Goal: Task Accomplishment & Management: Manage account settings

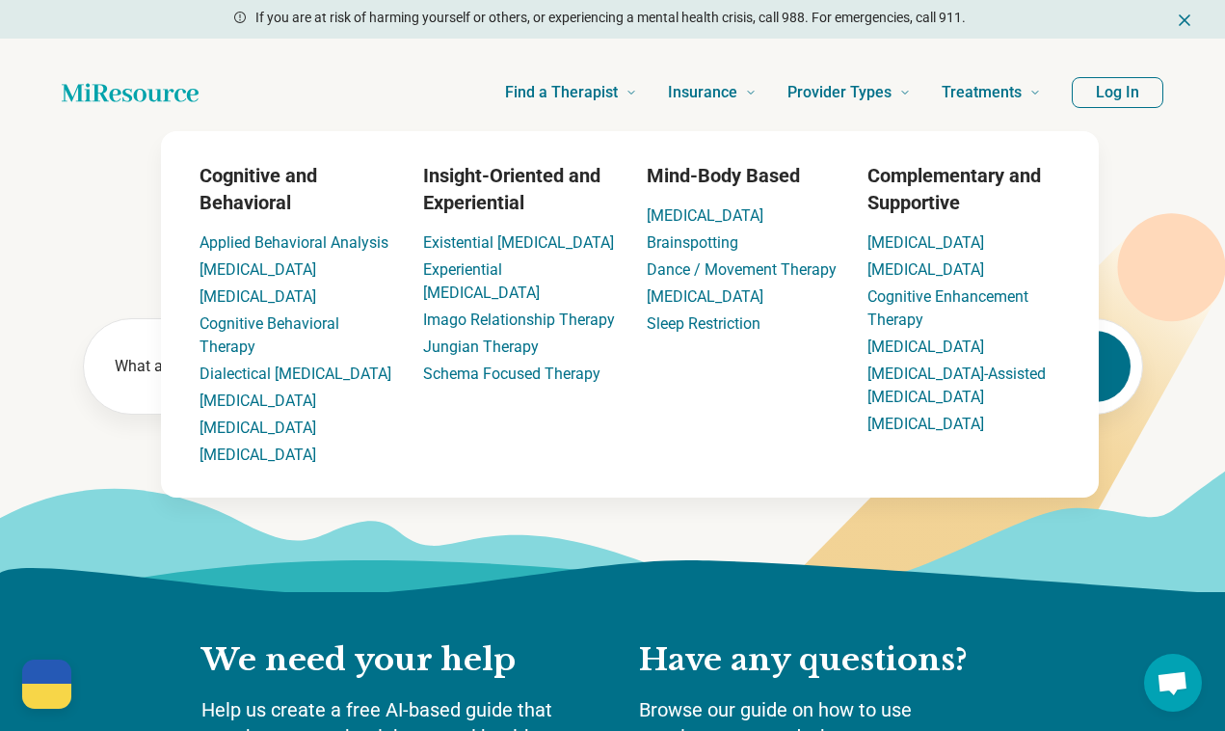
click at [1119, 97] on button "Log In" at bounding box center [1118, 92] width 92 height 31
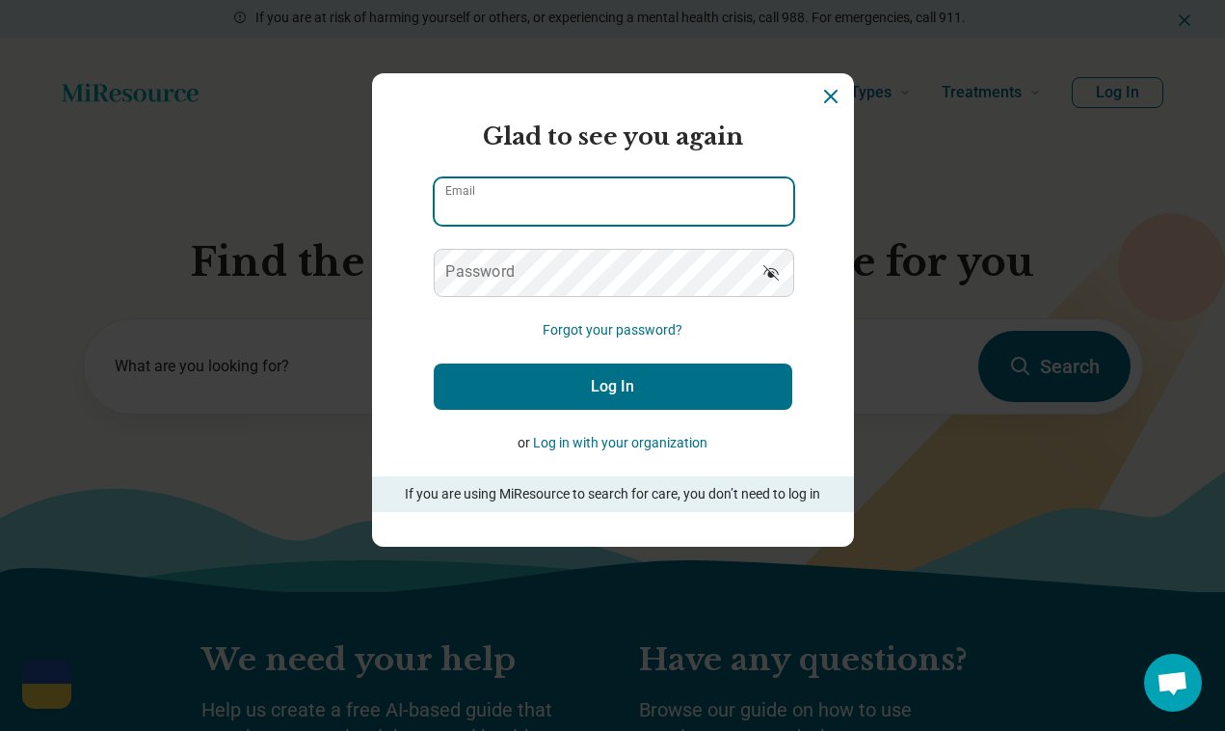
type input "**********"
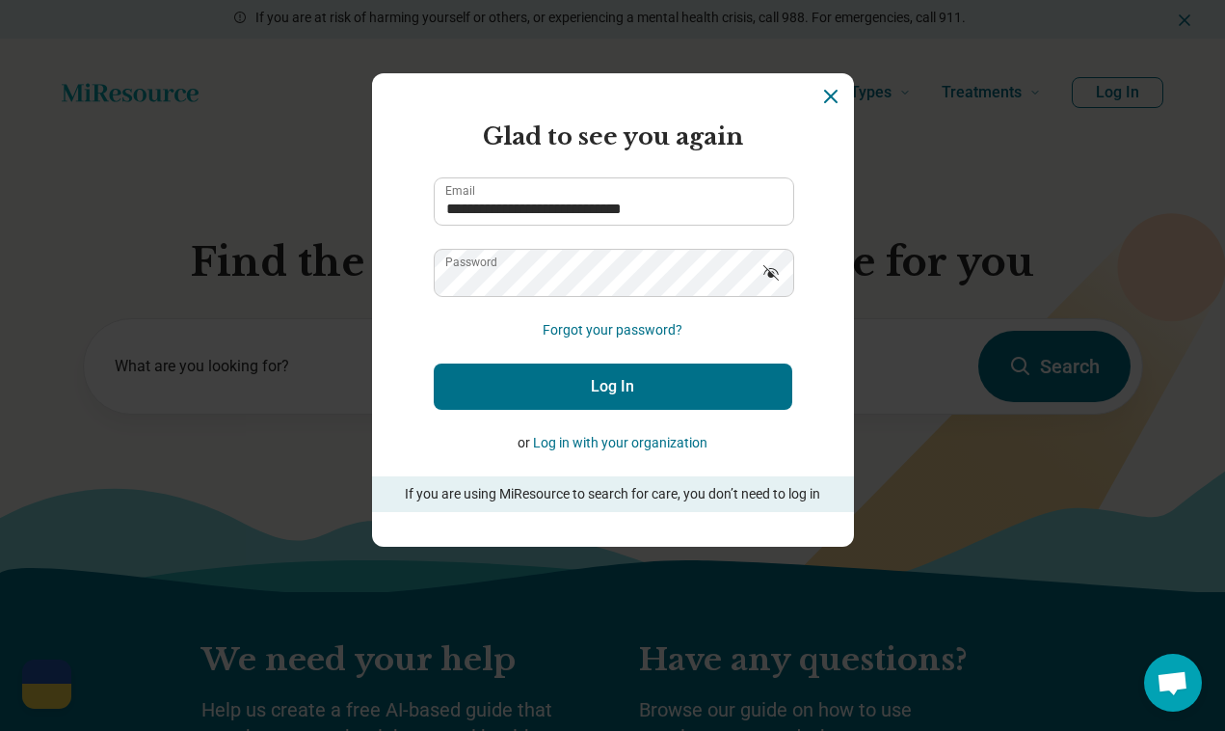
click at [686, 391] on button "Log In" at bounding box center [613, 386] width 359 height 46
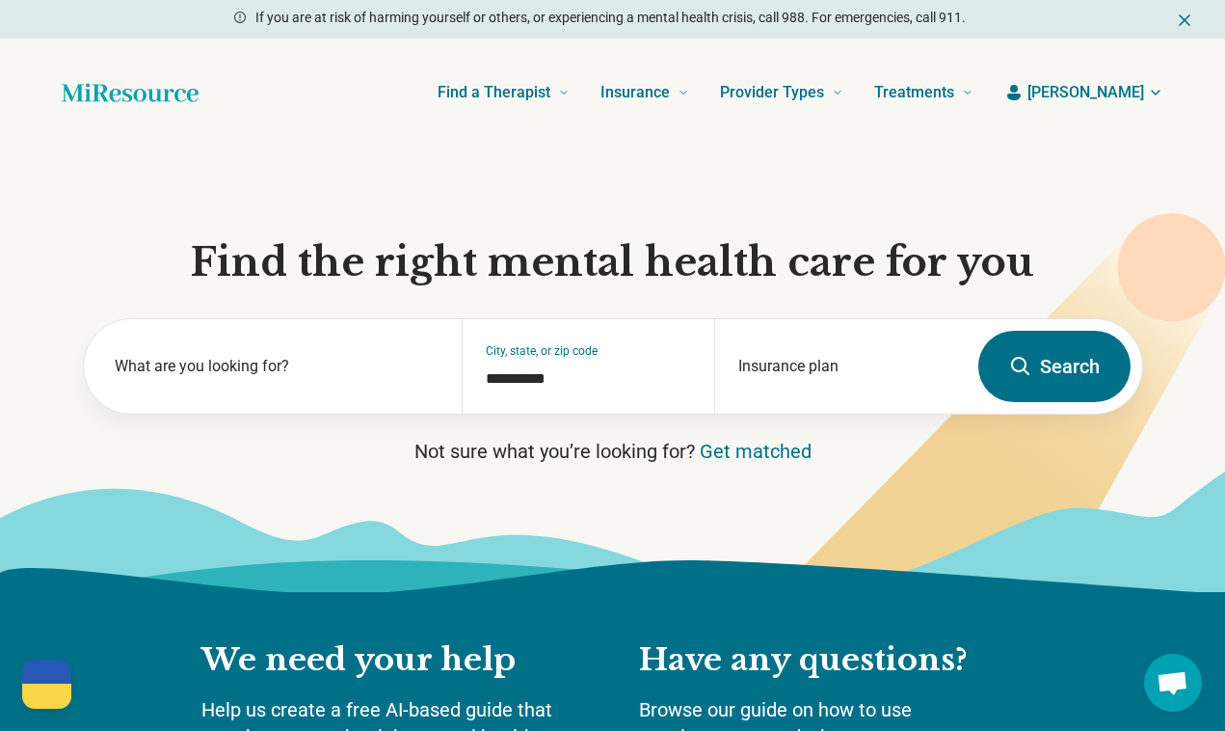
click at [1114, 89] on span "[PERSON_NAME]" at bounding box center [1086, 92] width 117 height 23
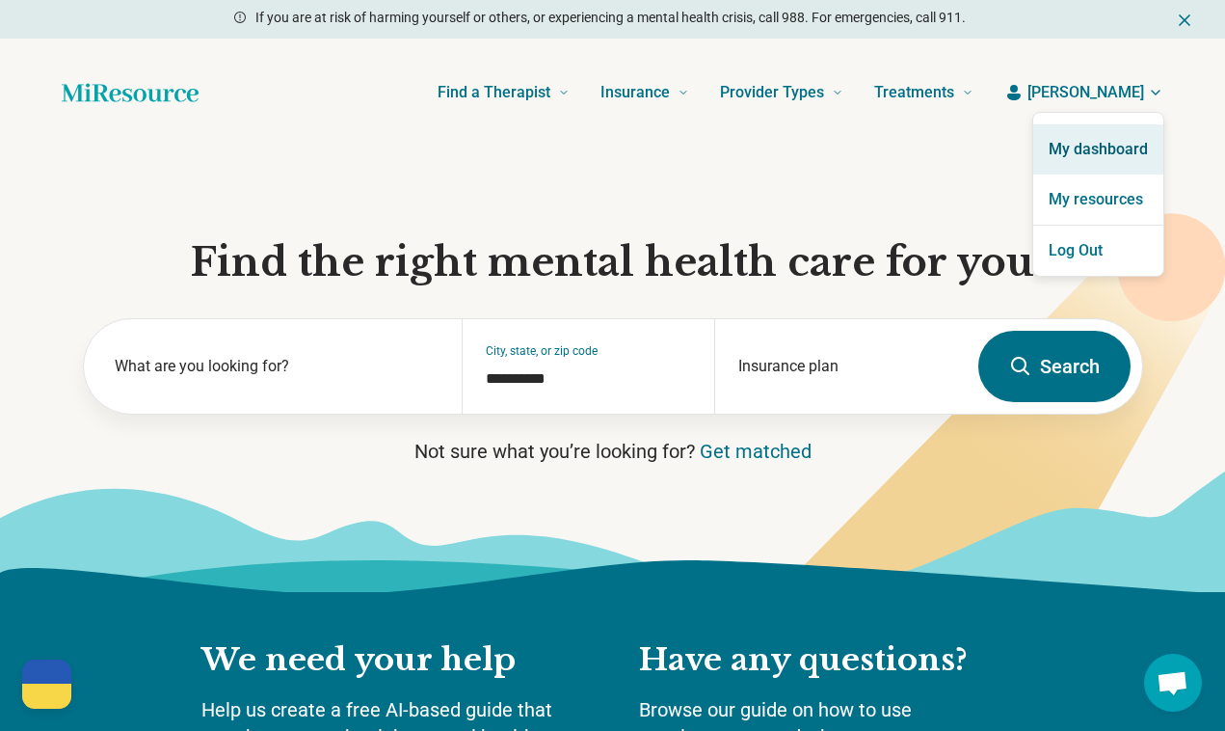
click at [1060, 137] on link "My dashboard" at bounding box center [1099, 149] width 130 height 50
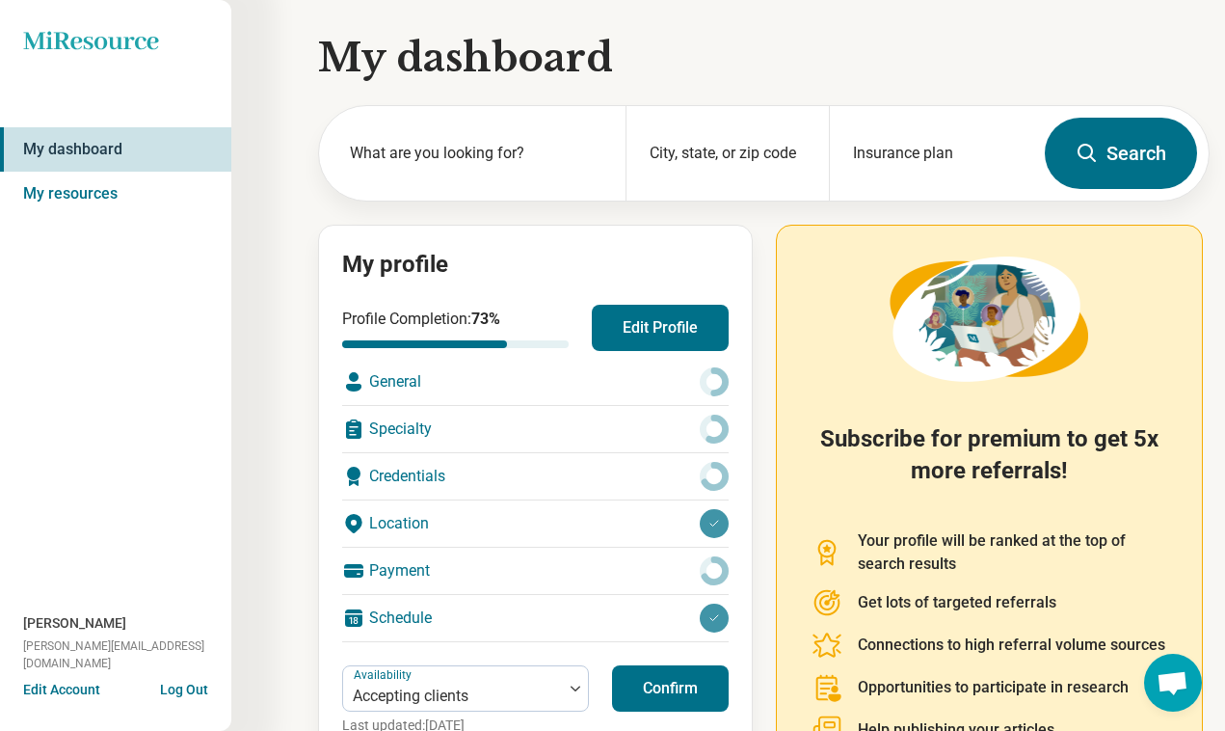
click at [679, 317] on button "Edit Profile" at bounding box center [660, 328] width 137 height 46
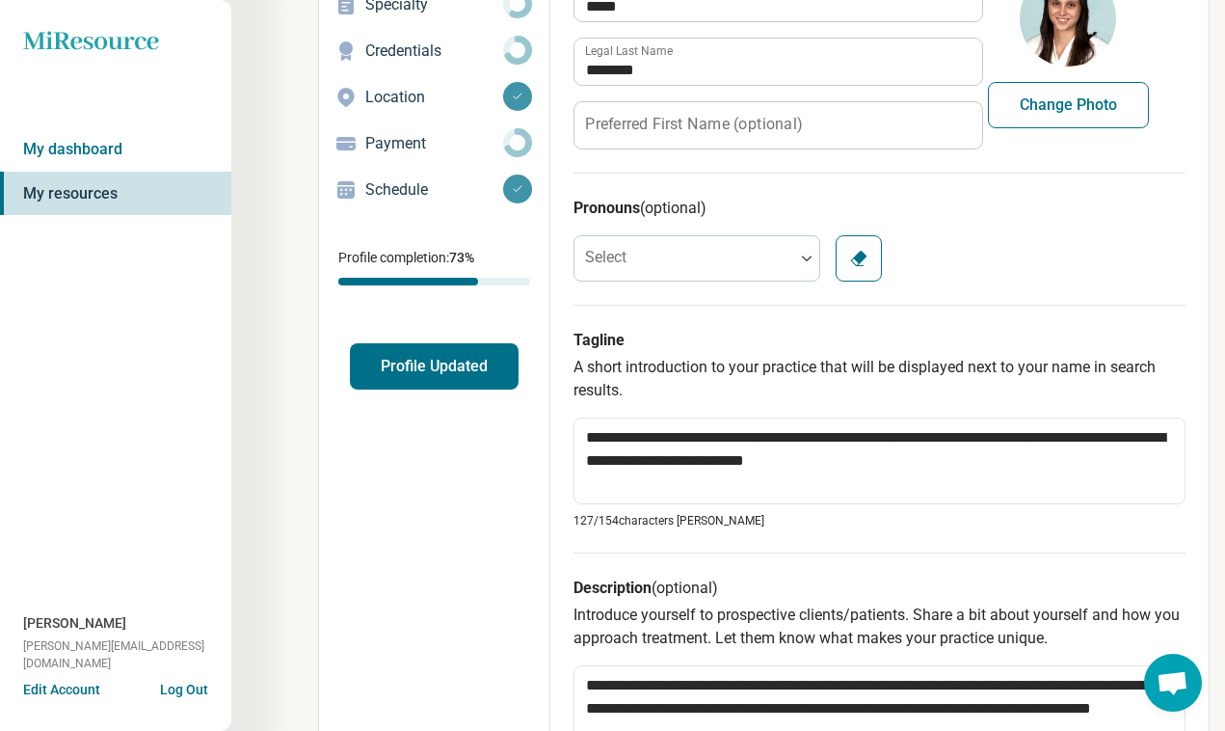
scroll to position [185, 0]
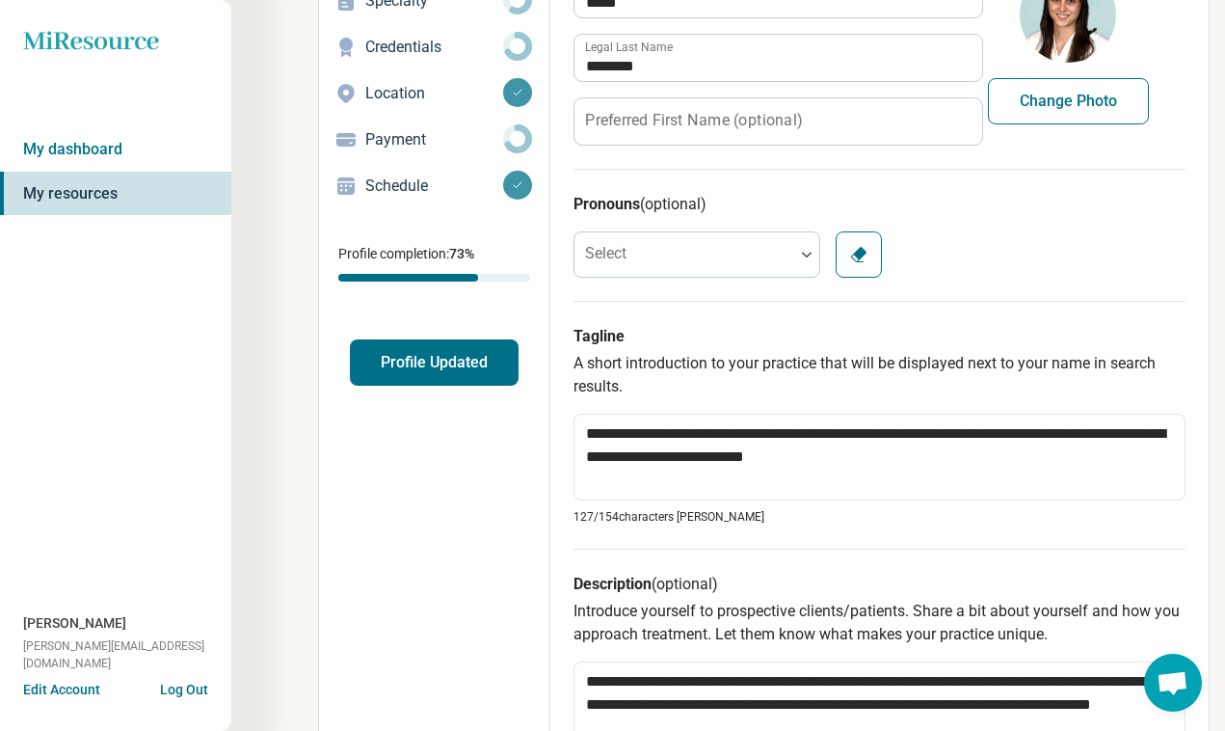
click at [417, 192] on p "Schedule" at bounding box center [434, 186] width 138 height 23
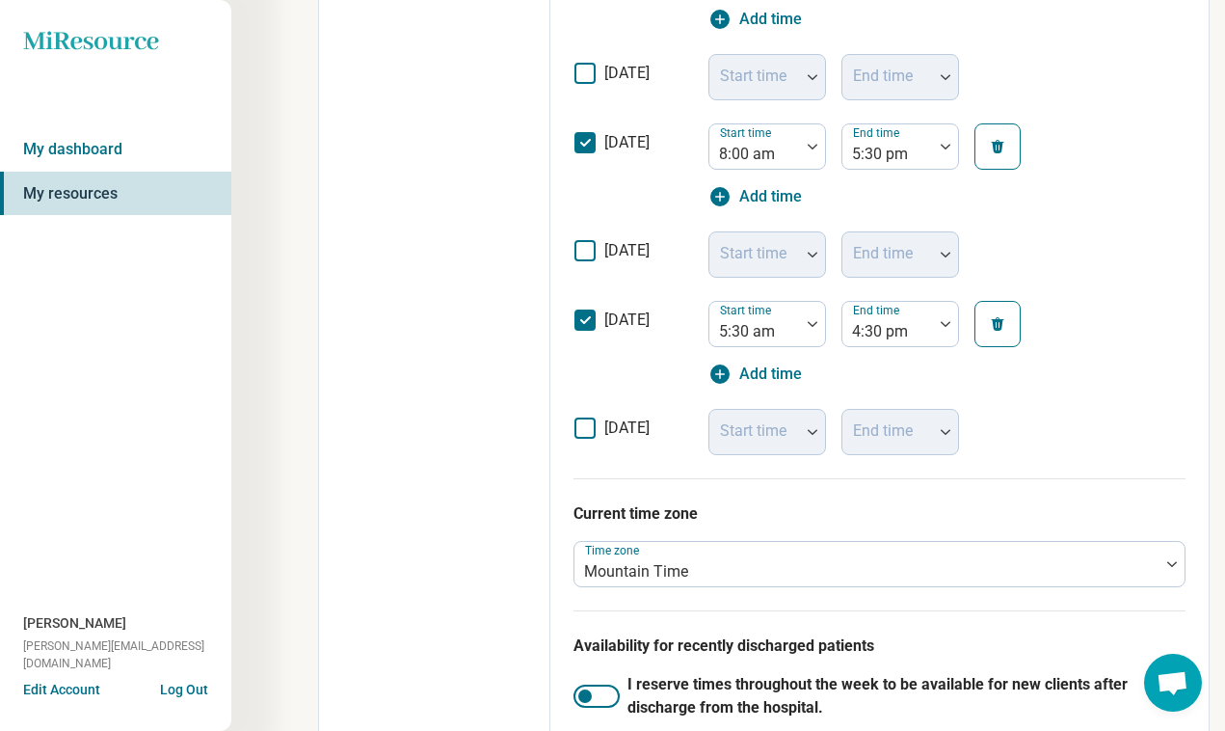
scroll to position [786, 0]
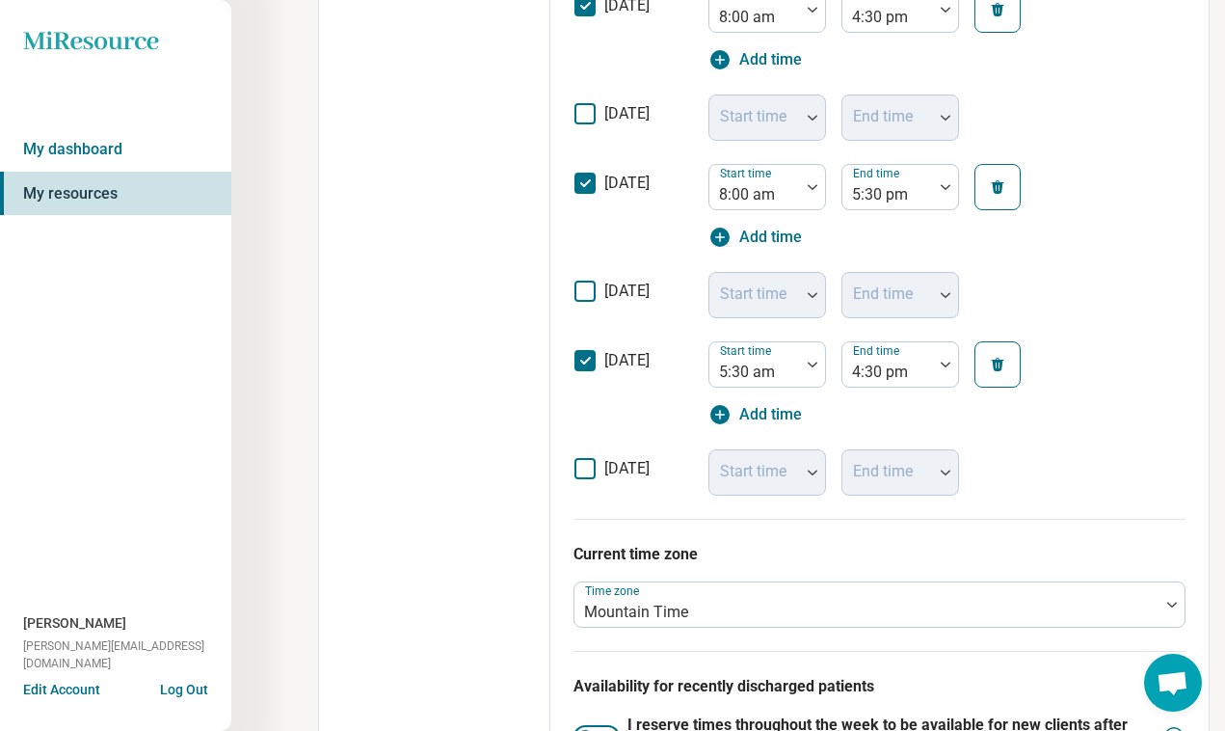
click at [586, 467] on icon at bounding box center [585, 468] width 21 height 21
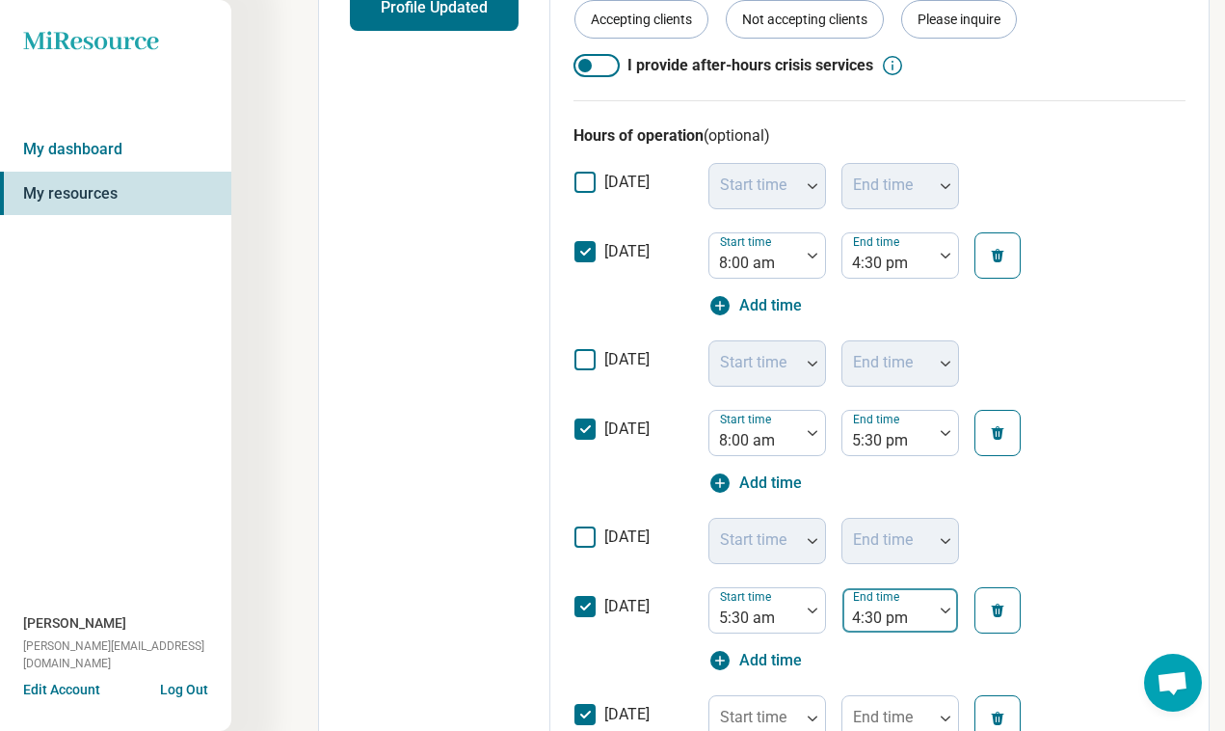
scroll to position [536, 0]
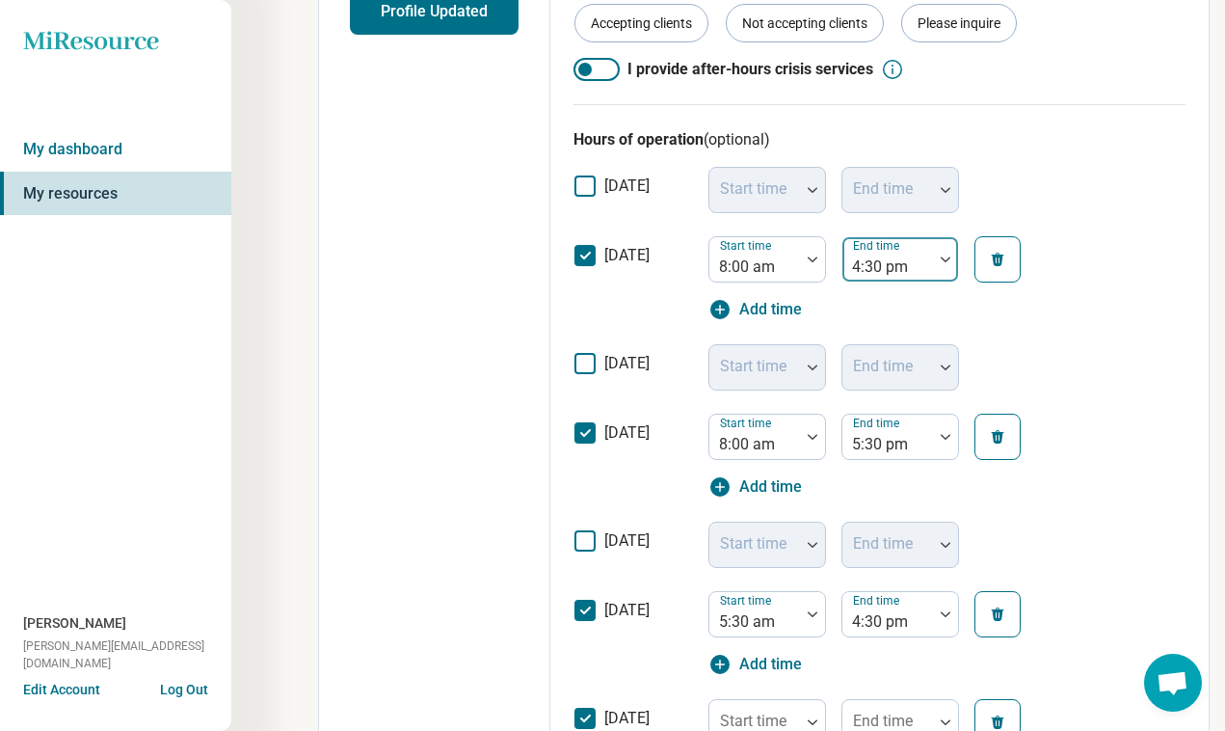
click at [910, 274] on div at bounding box center [887, 267] width 75 height 27
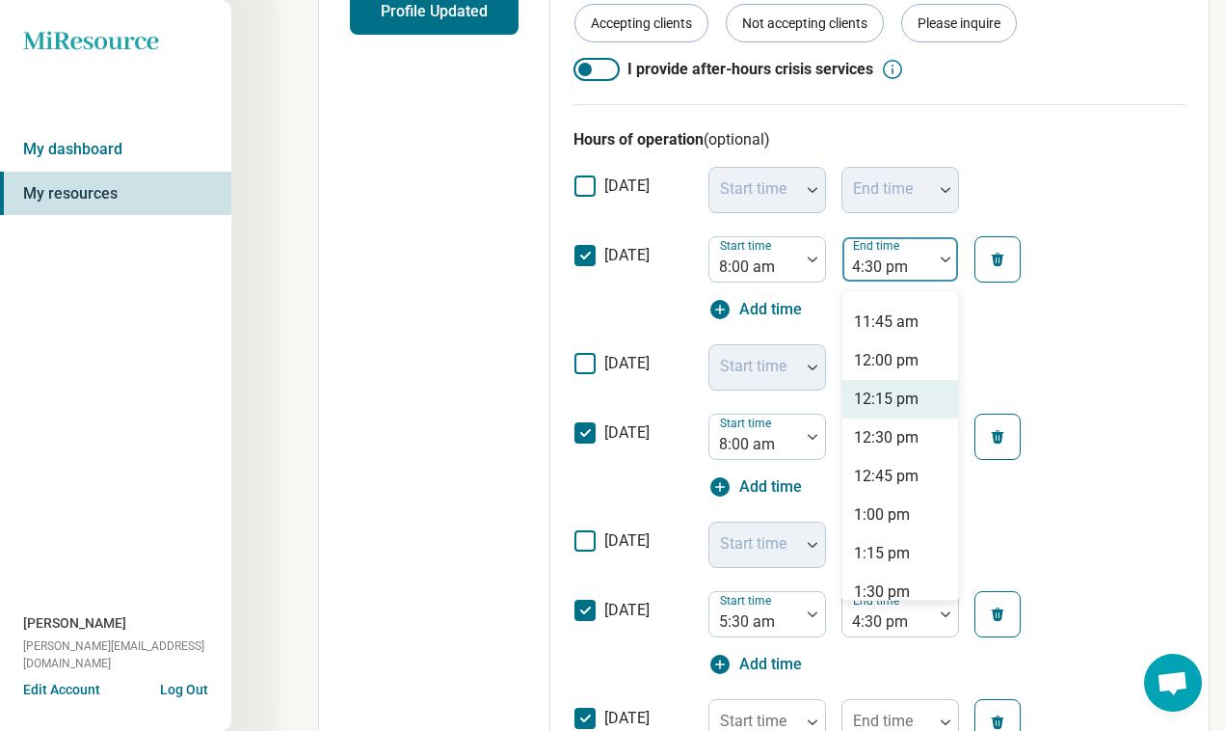
scroll to position [463, 0]
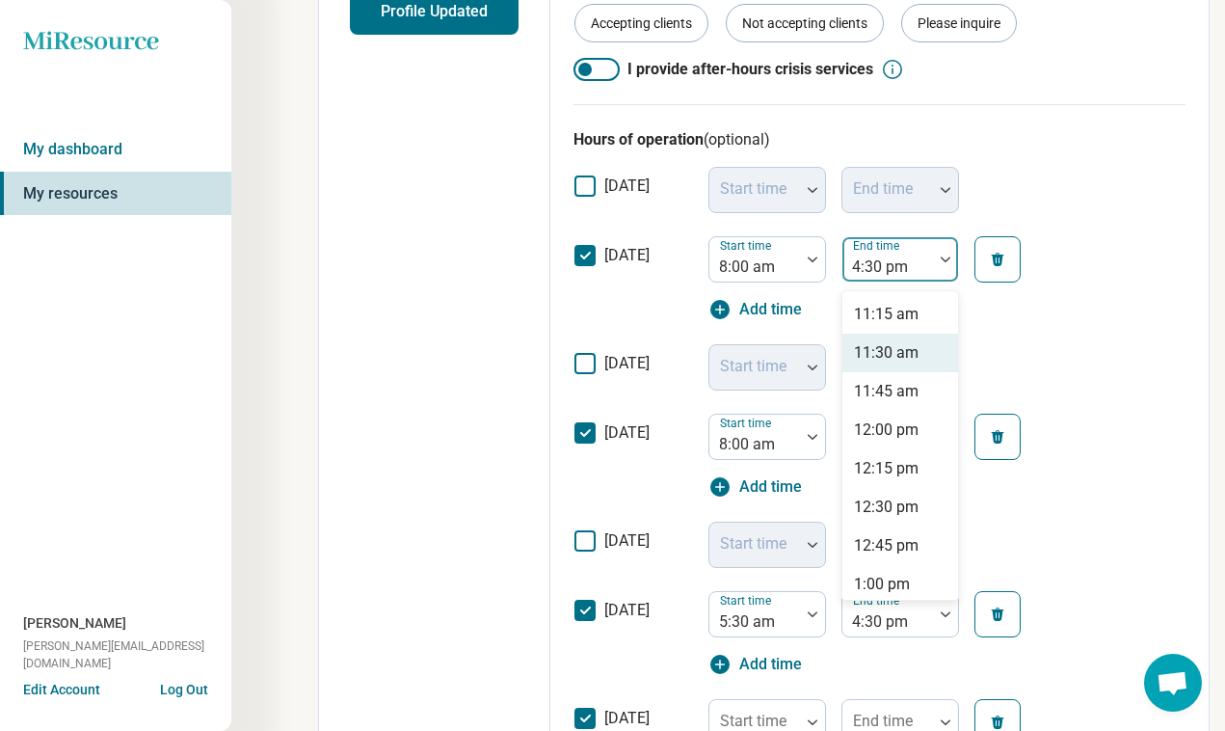
click at [886, 364] on div "11:30 am" at bounding box center [901, 353] width 116 height 39
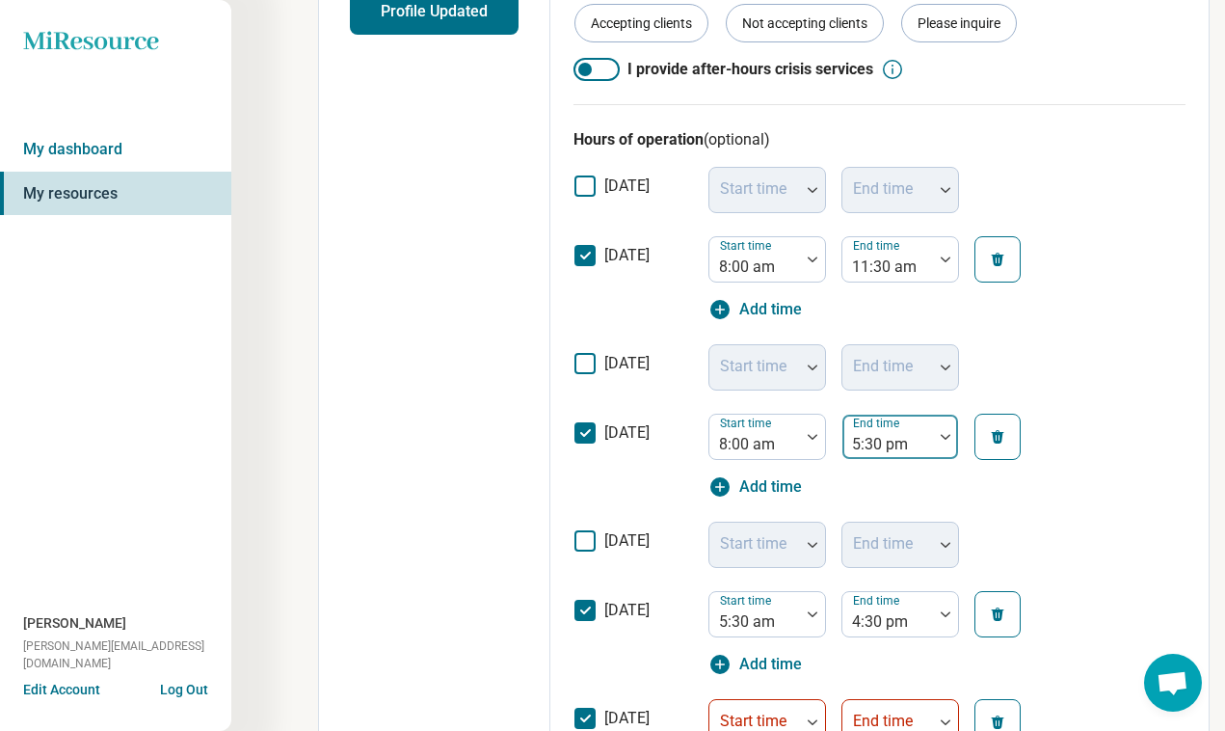
click at [876, 440] on div at bounding box center [887, 444] width 75 height 27
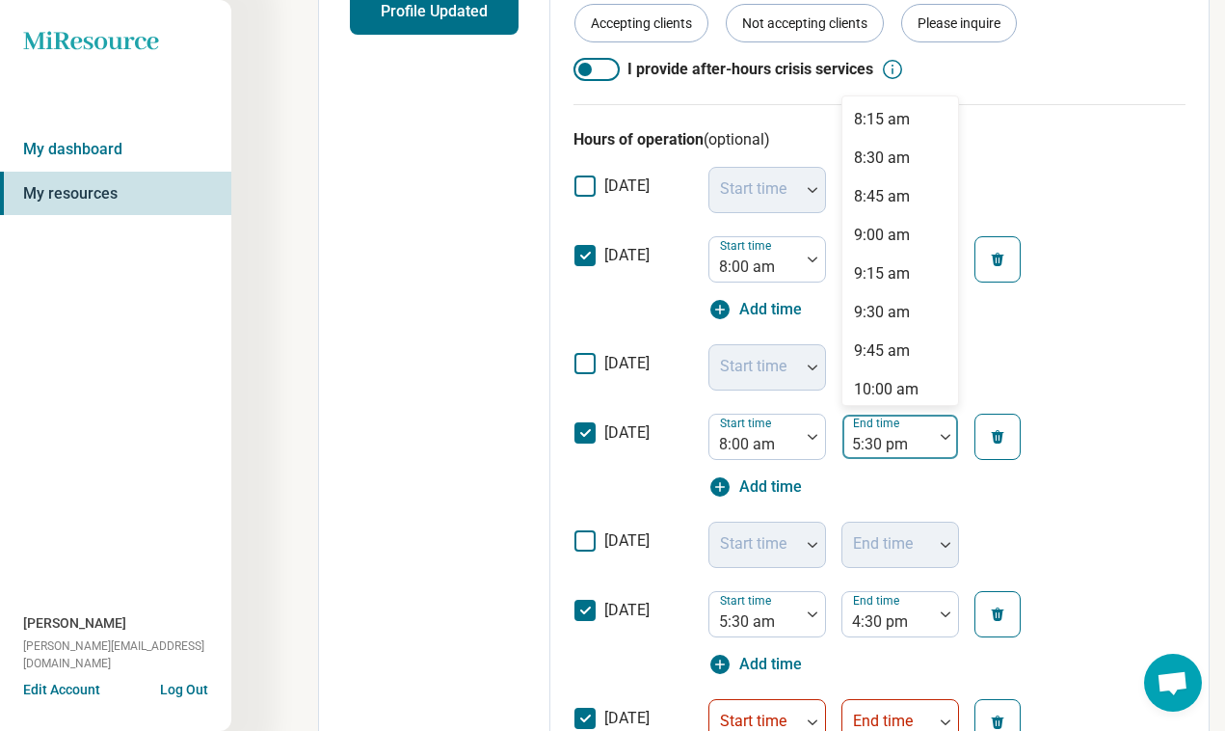
scroll to position [1173, 0]
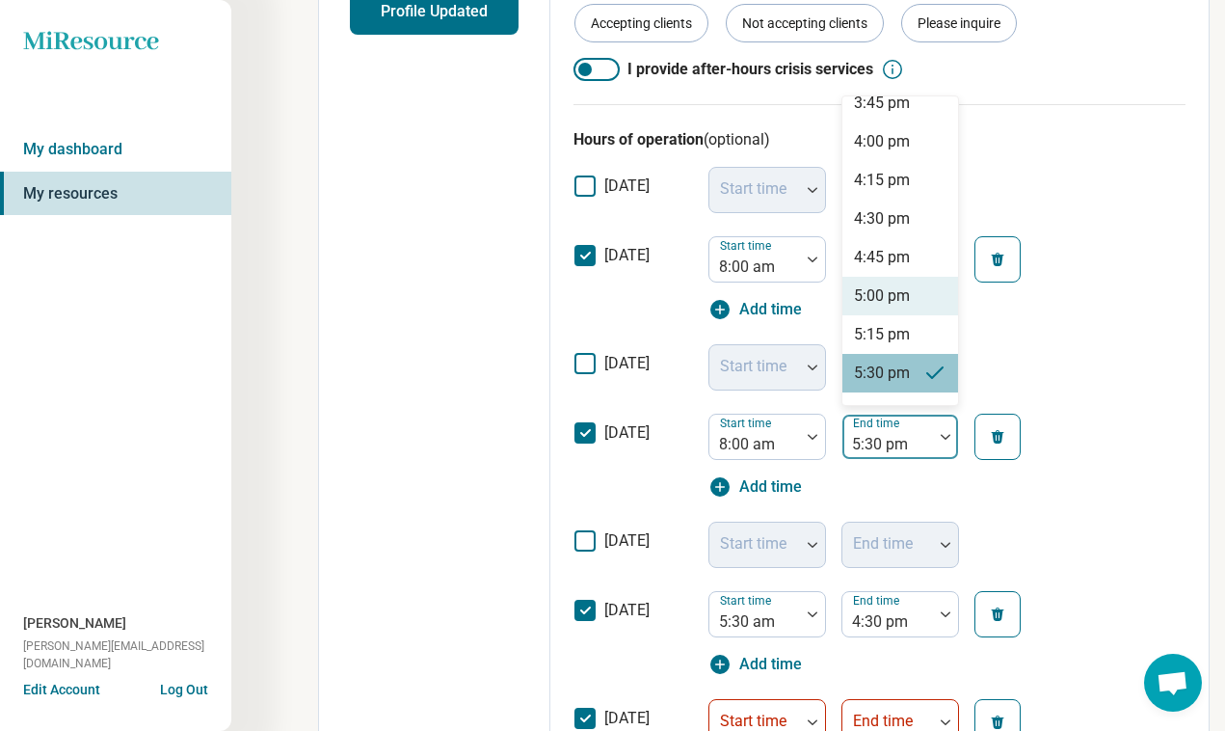
click at [902, 298] on div "5:00 pm" at bounding box center [882, 295] width 56 height 23
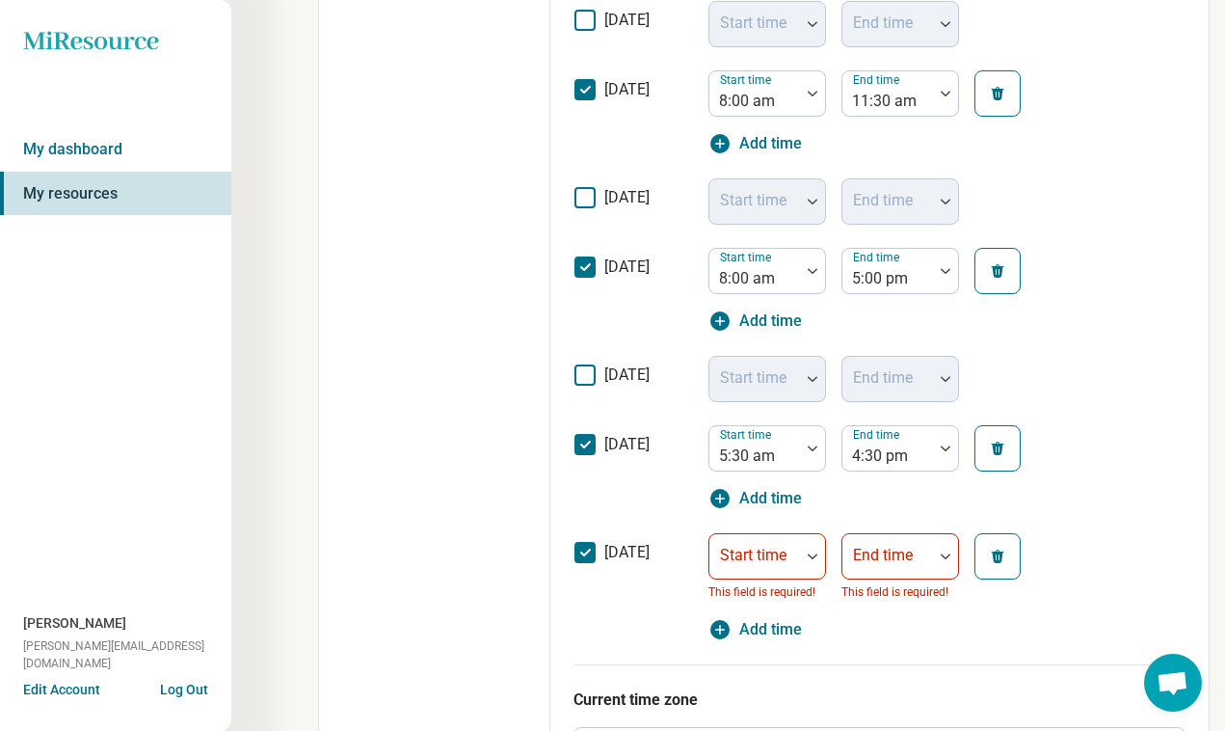
scroll to position [724, 0]
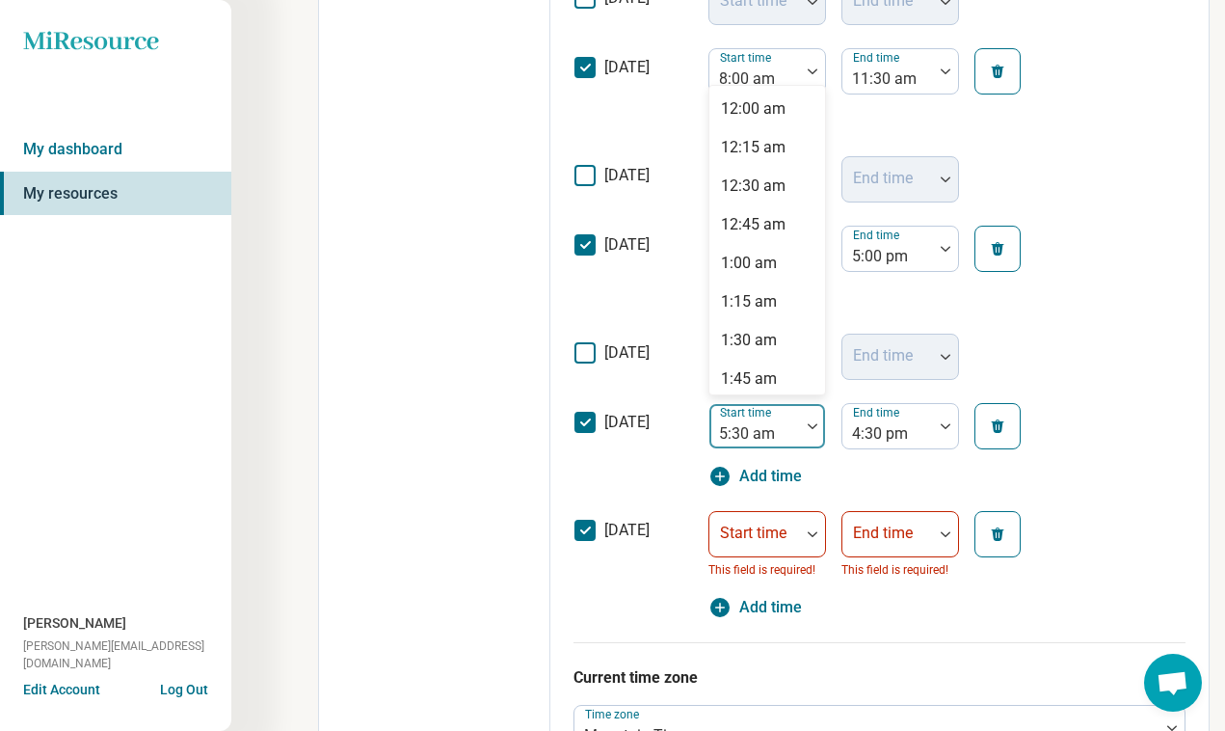
click at [773, 425] on div at bounding box center [754, 433] width 75 height 27
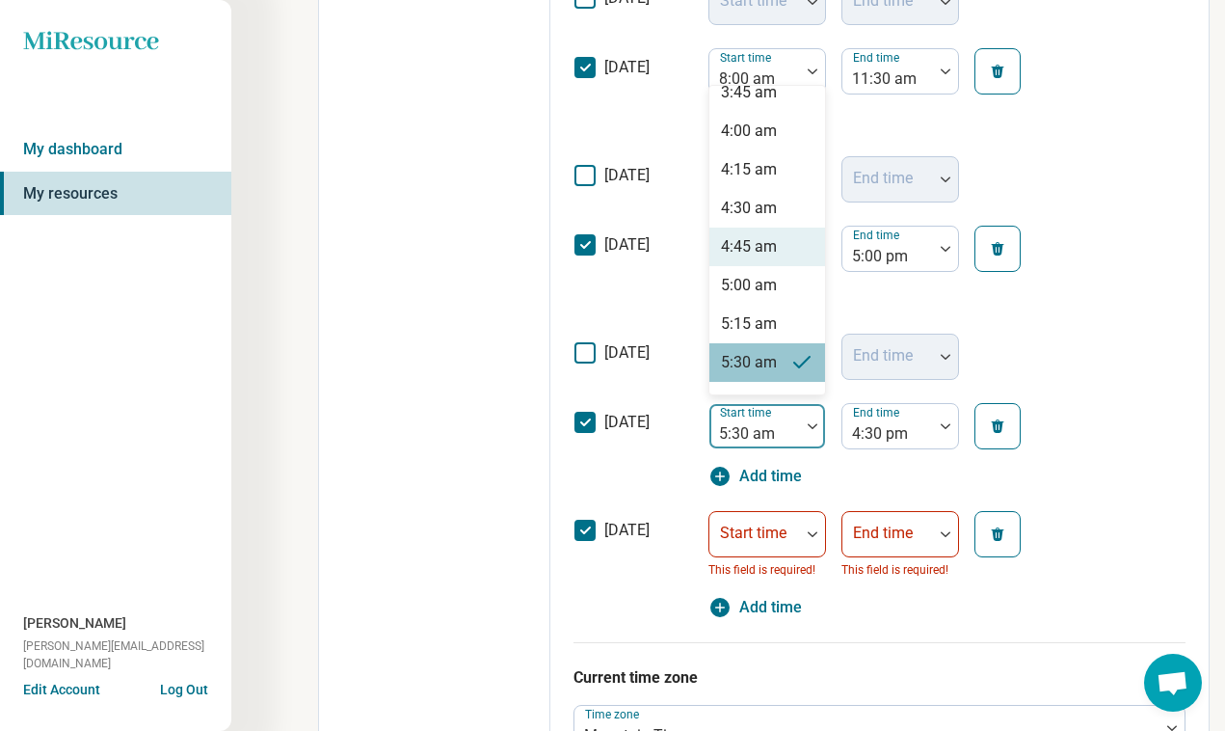
scroll to position [668, 0]
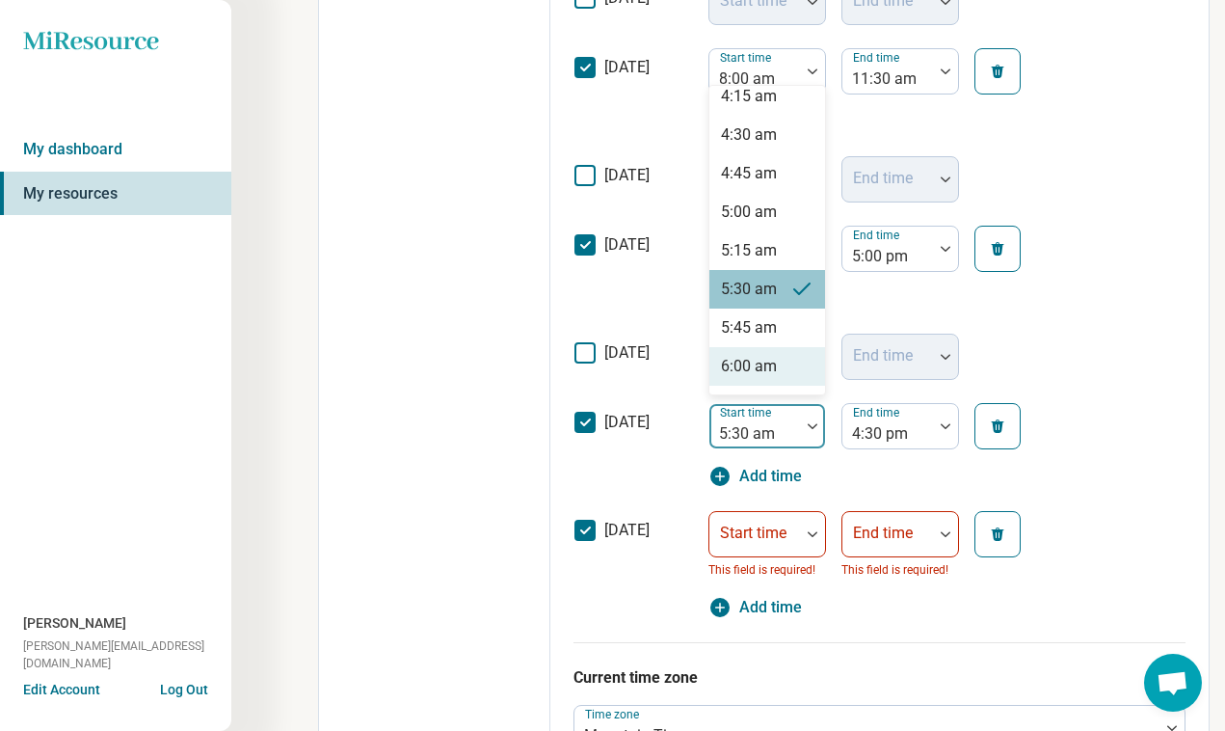
click at [754, 363] on div "6:00 am" at bounding box center [749, 366] width 56 height 23
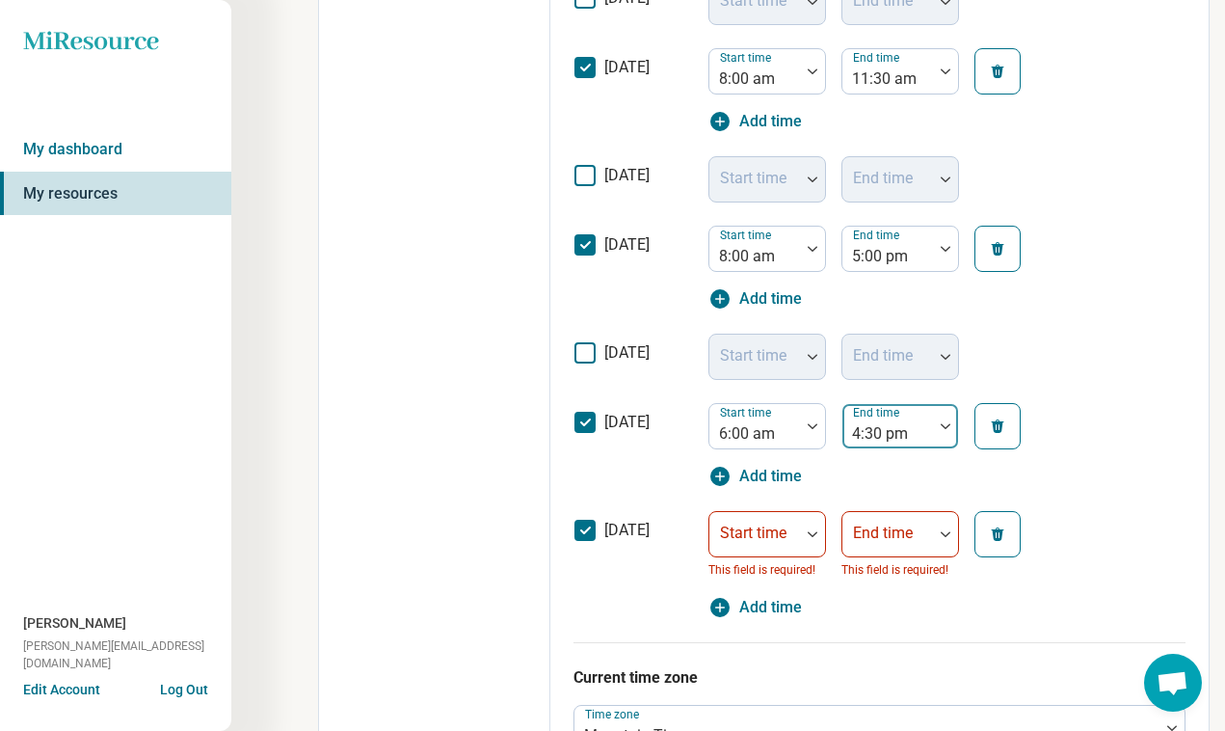
click at [871, 429] on div at bounding box center [887, 433] width 75 height 27
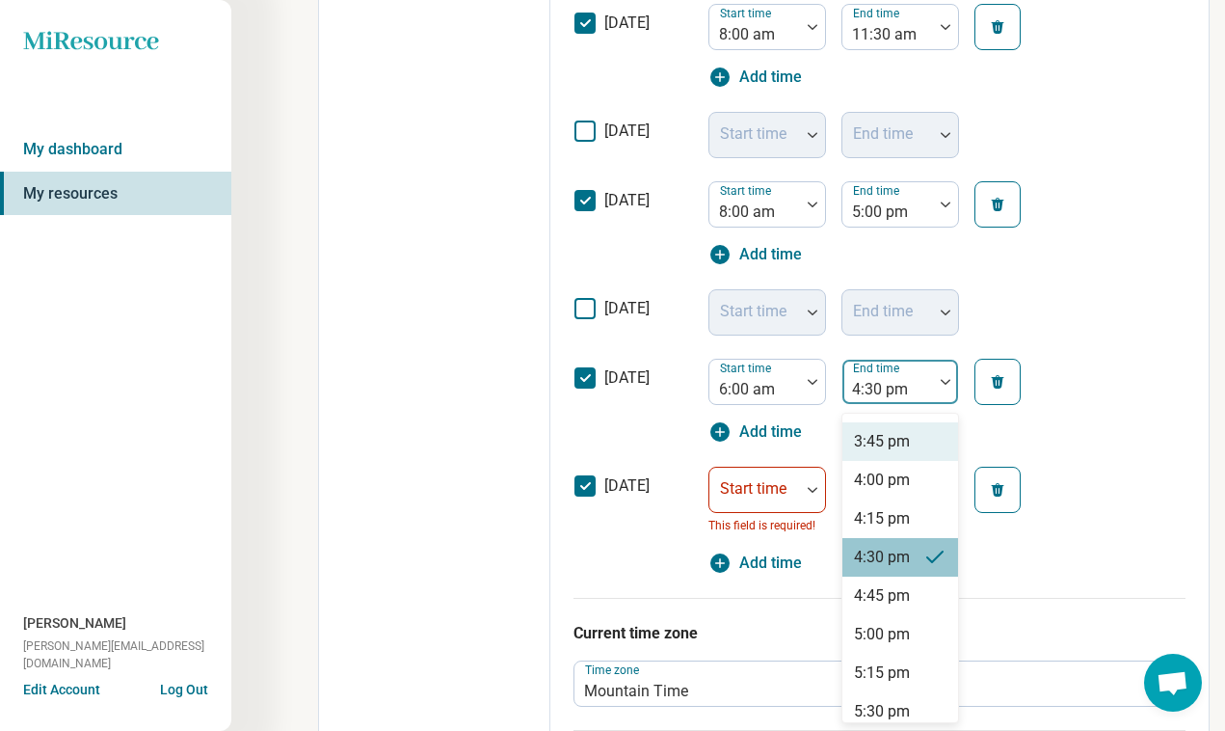
scroll to position [1462, 0]
click at [891, 632] on div "5:00 pm" at bounding box center [882, 633] width 56 height 23
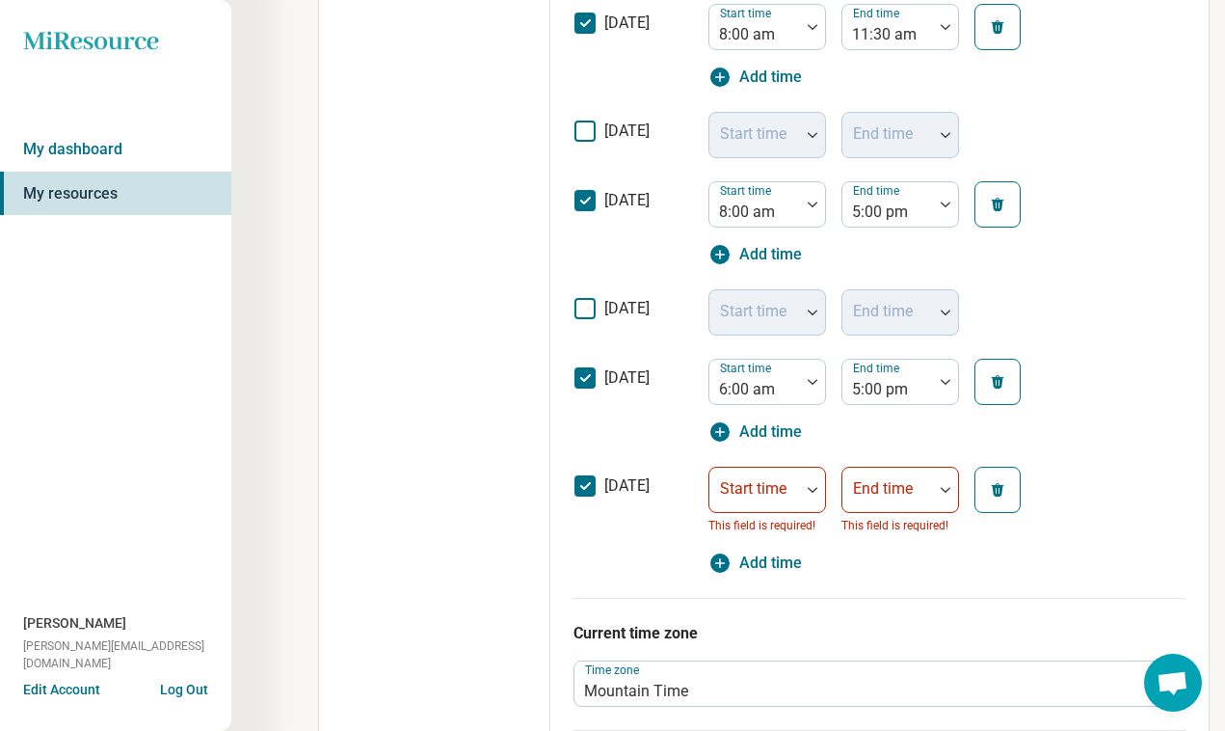
click at [802, 515] on div "Start time This field is required!" at bounding box center [768, 501] width 118 height 69
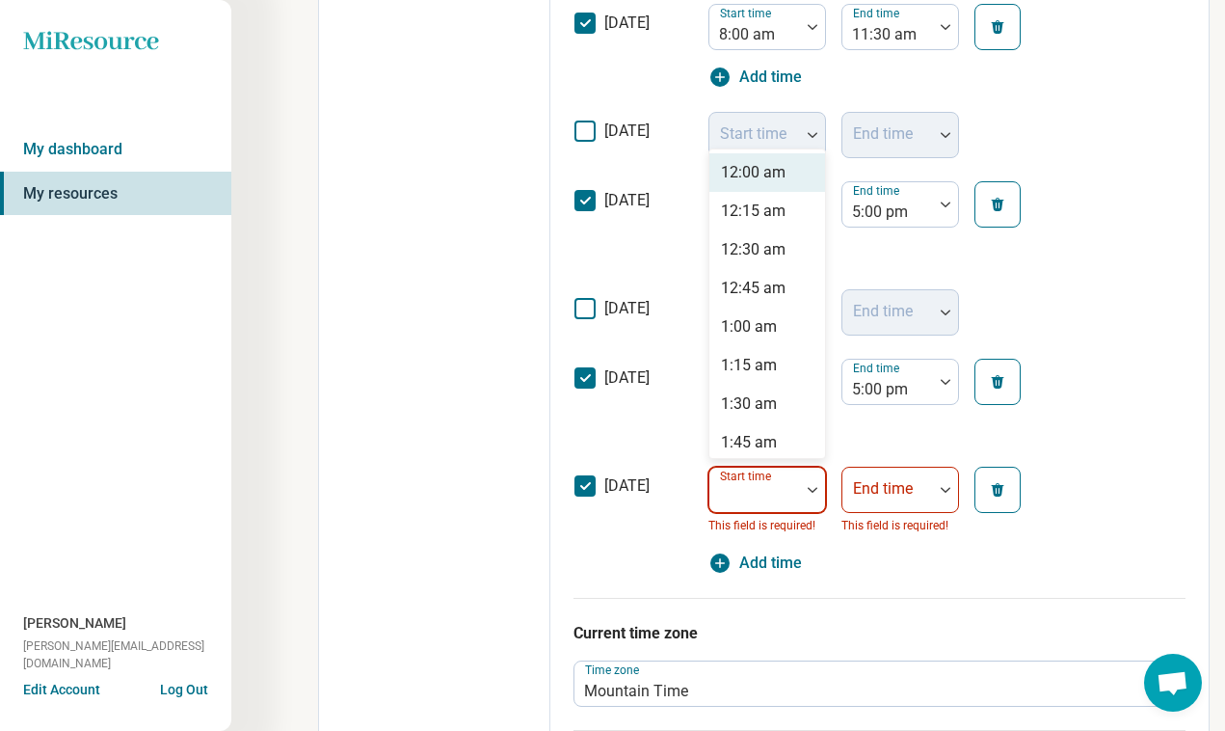
click at [793, 498] on div at bounding box center [755, 490] width 91 height 42
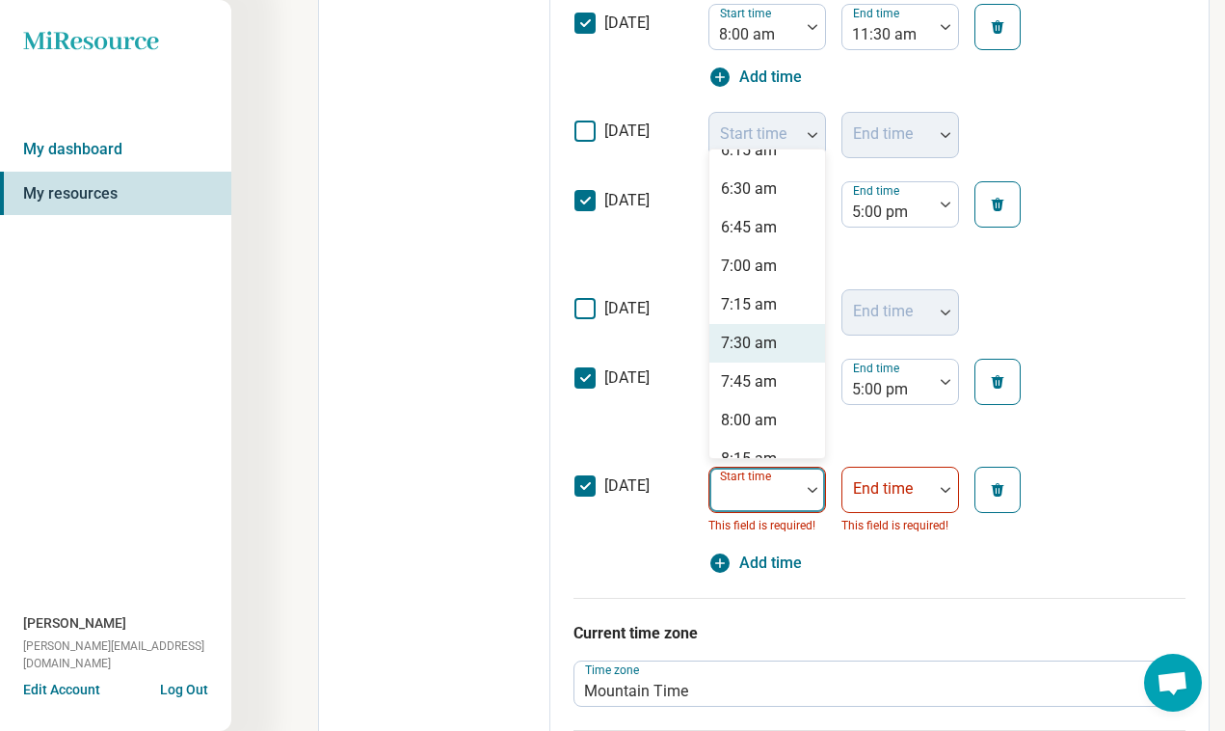
scroll to position [982, 0]
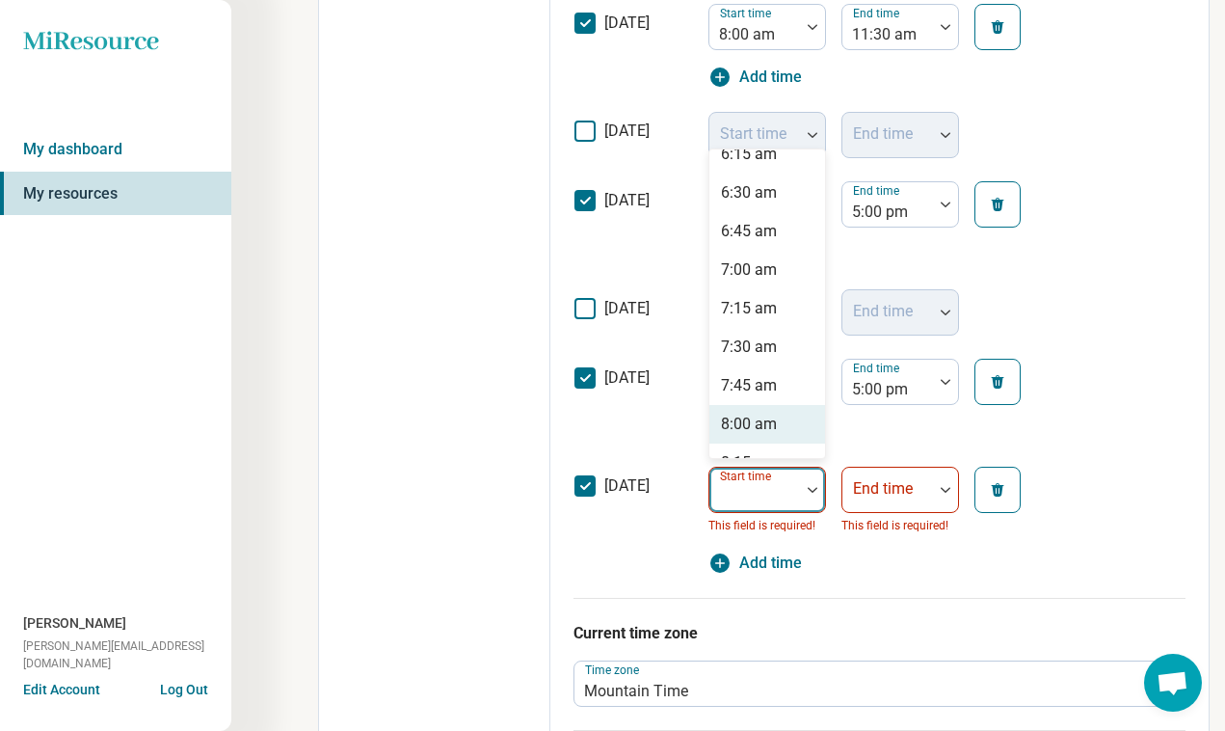
click at [759, 417] on div "8:00 am" at bounding box center [749, 424] width 56 height 23
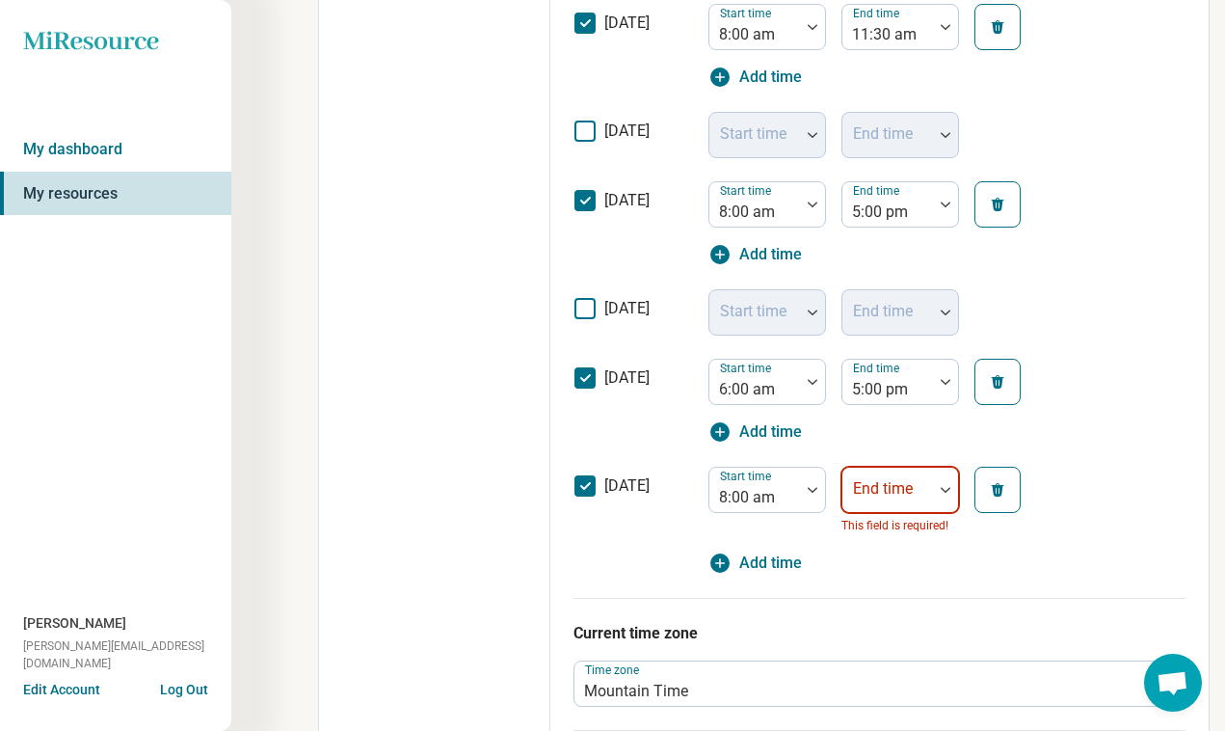
click at [924, 488] on div at bounding box center [887, 497] width 75 height 27
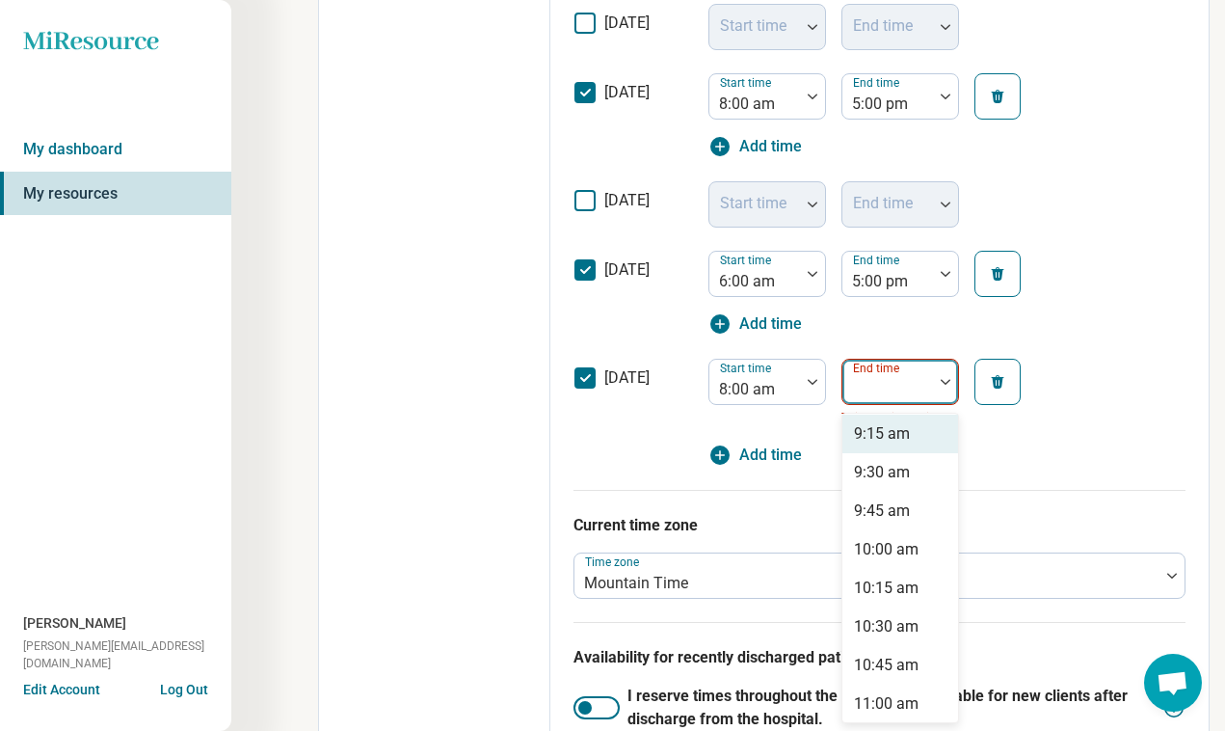
scroll to position [161, 0]
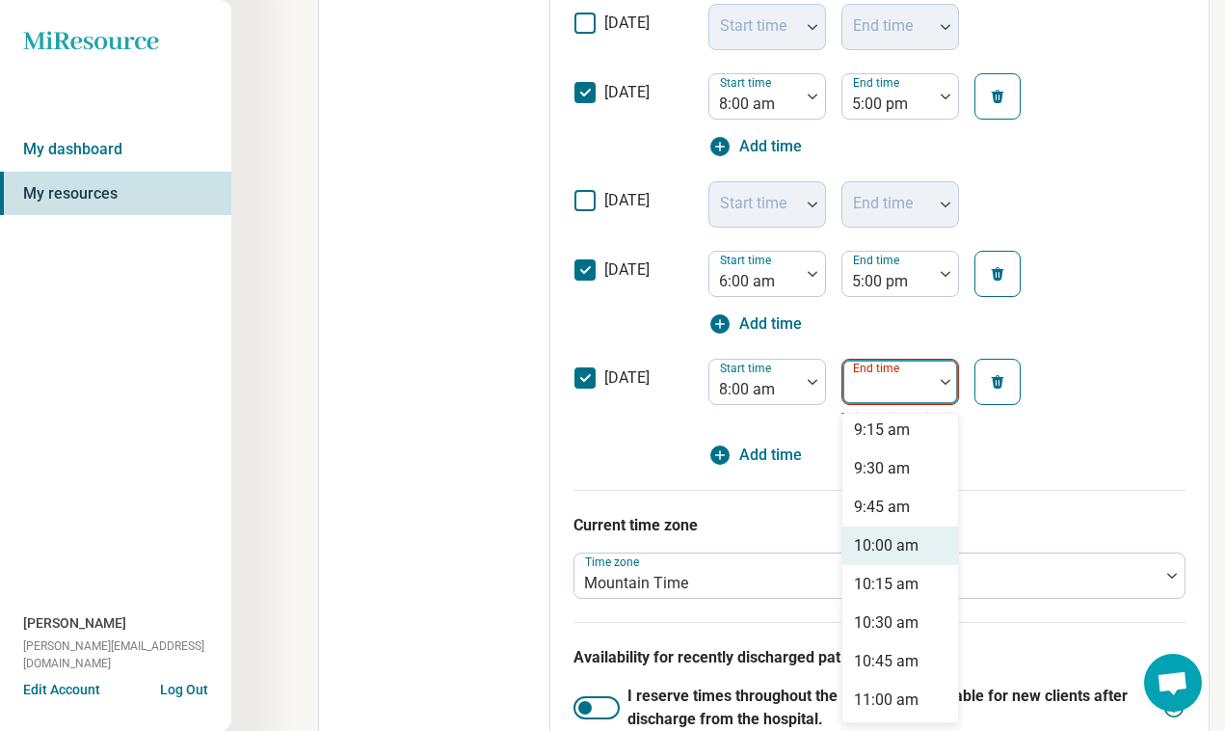
click at [891, 537] on div "10:00 am" at bounding box center [886, 545] width 65 height 23
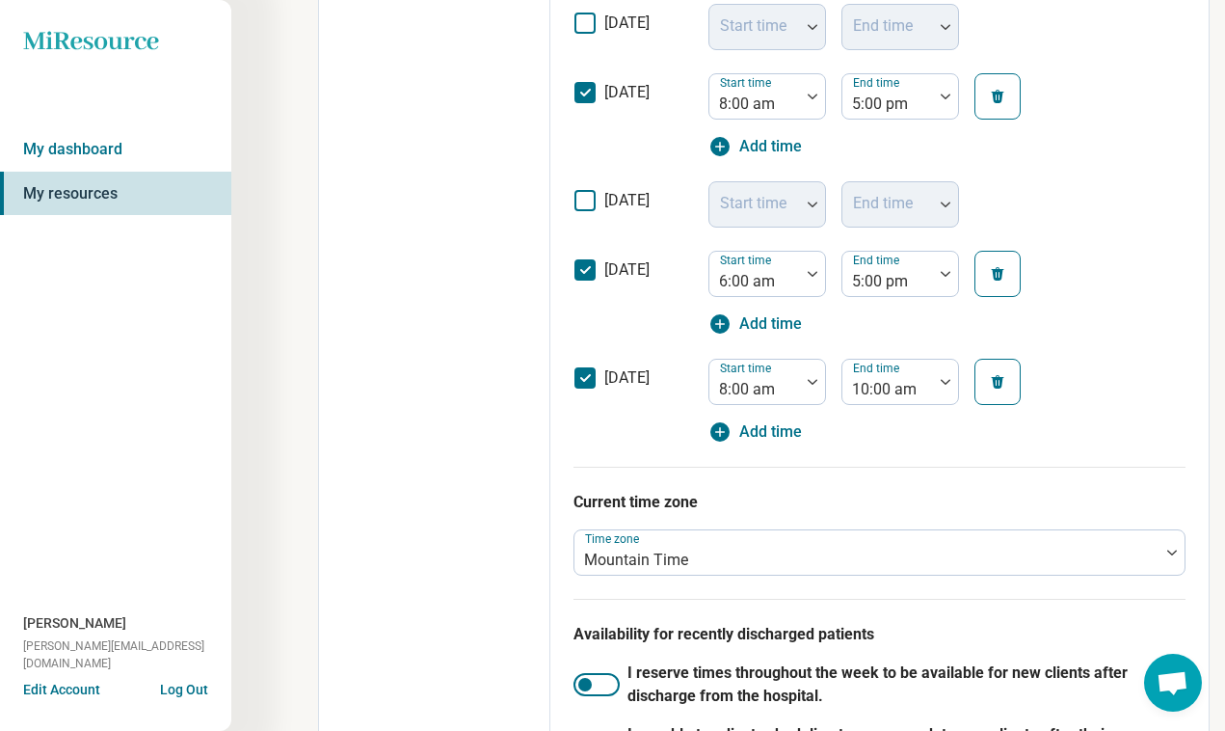
click at [450, 449] on div "Edit profile General Specialty Credentials Location Payment Schedule Profile co…" at bounding box center [434, 127] width 231 height 1821
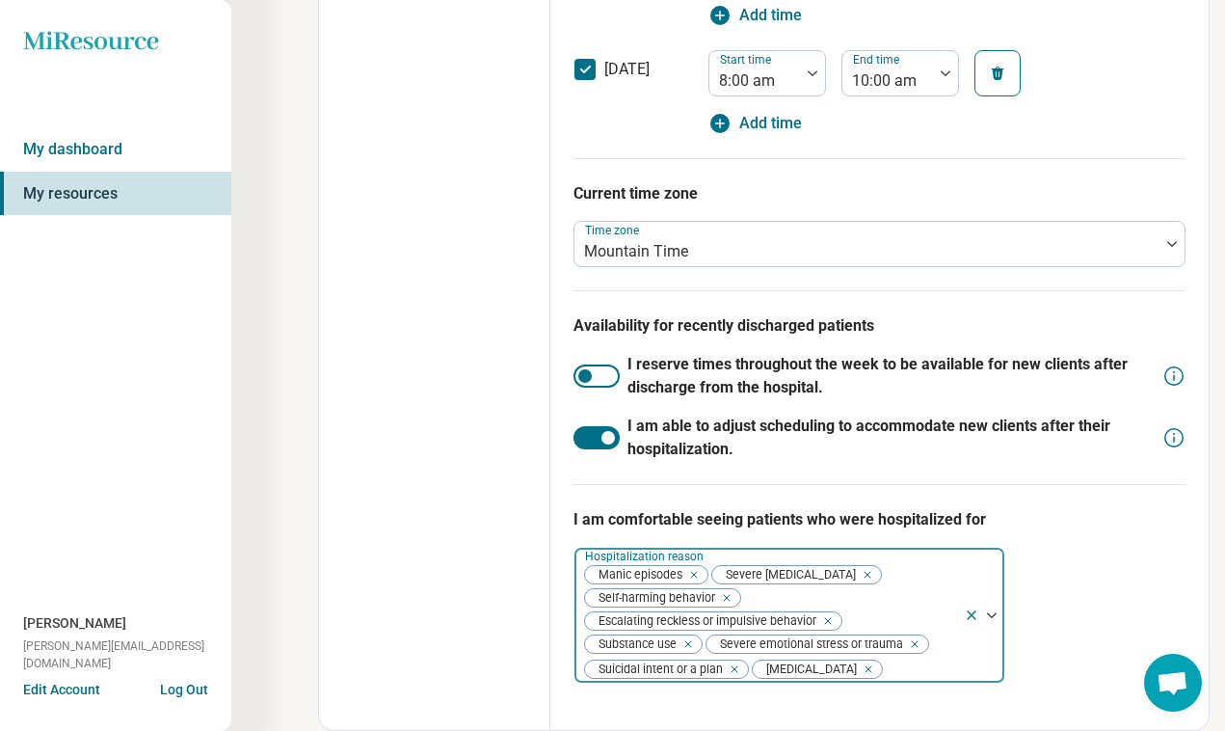
scroll to position [0, 0]
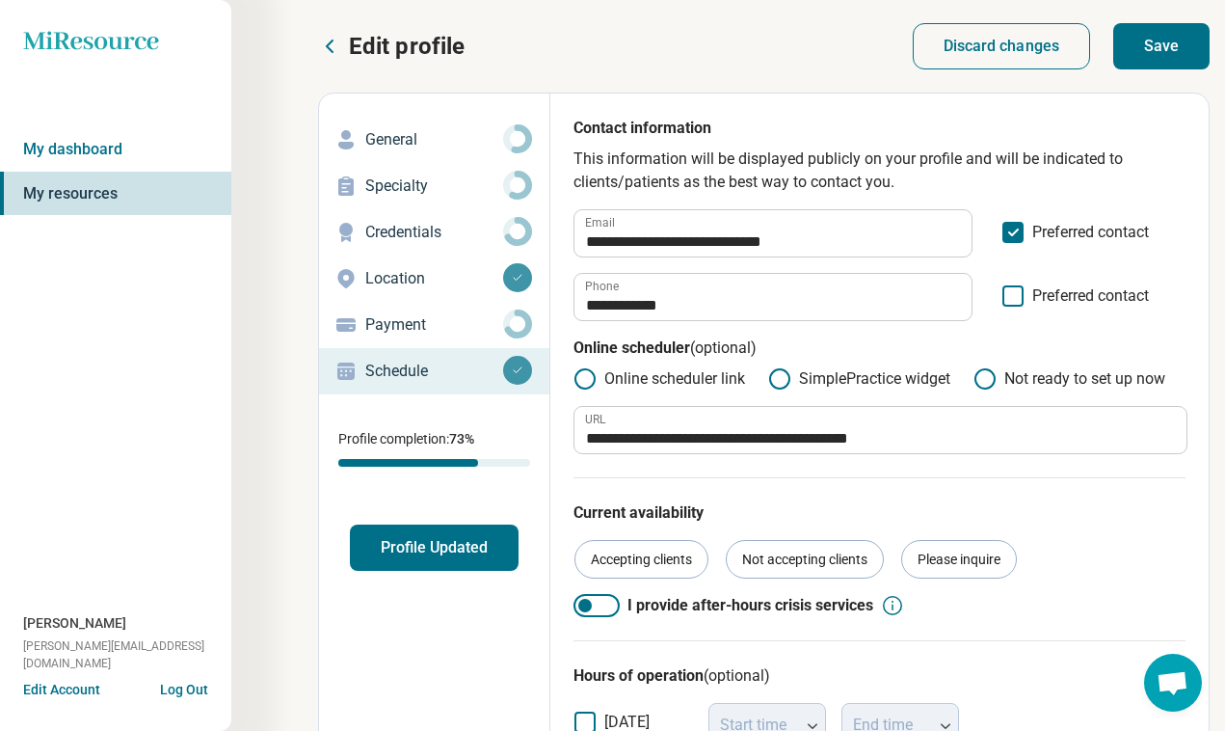
click at [1188, 66] on button "Save" at bounding box center [1162, 46] width 96 height 46
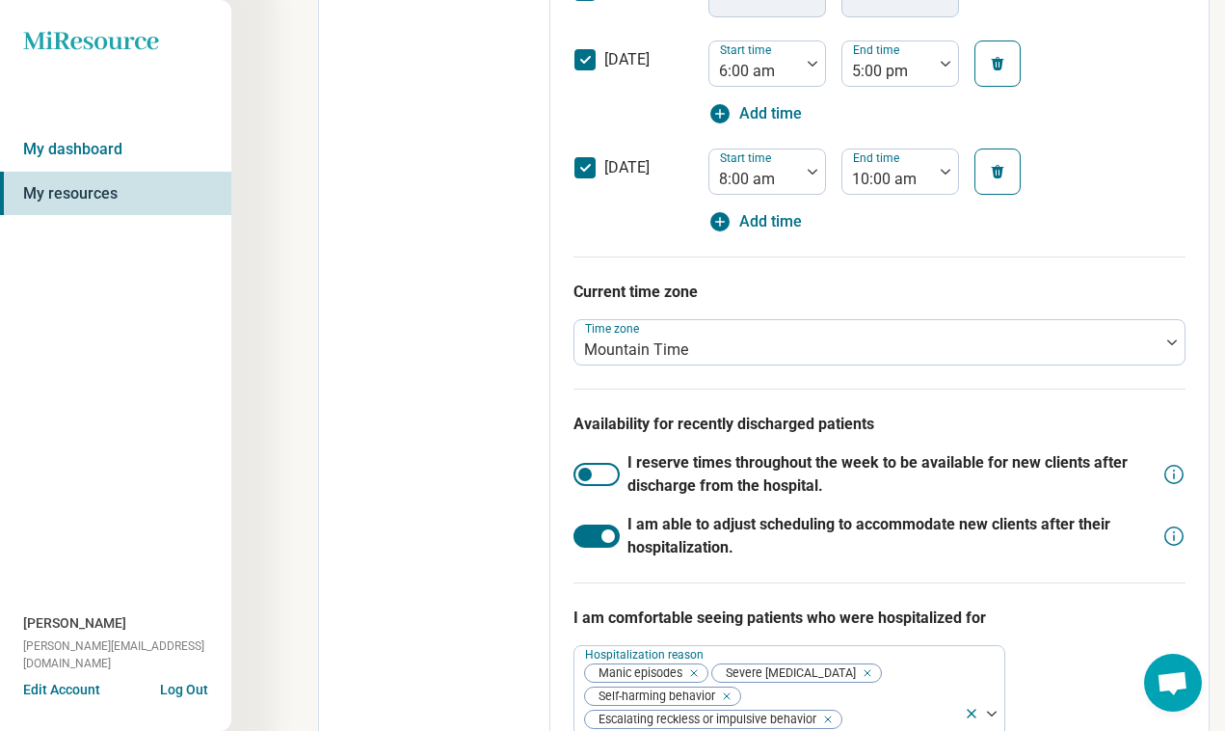
scroll to position [1188, 0]
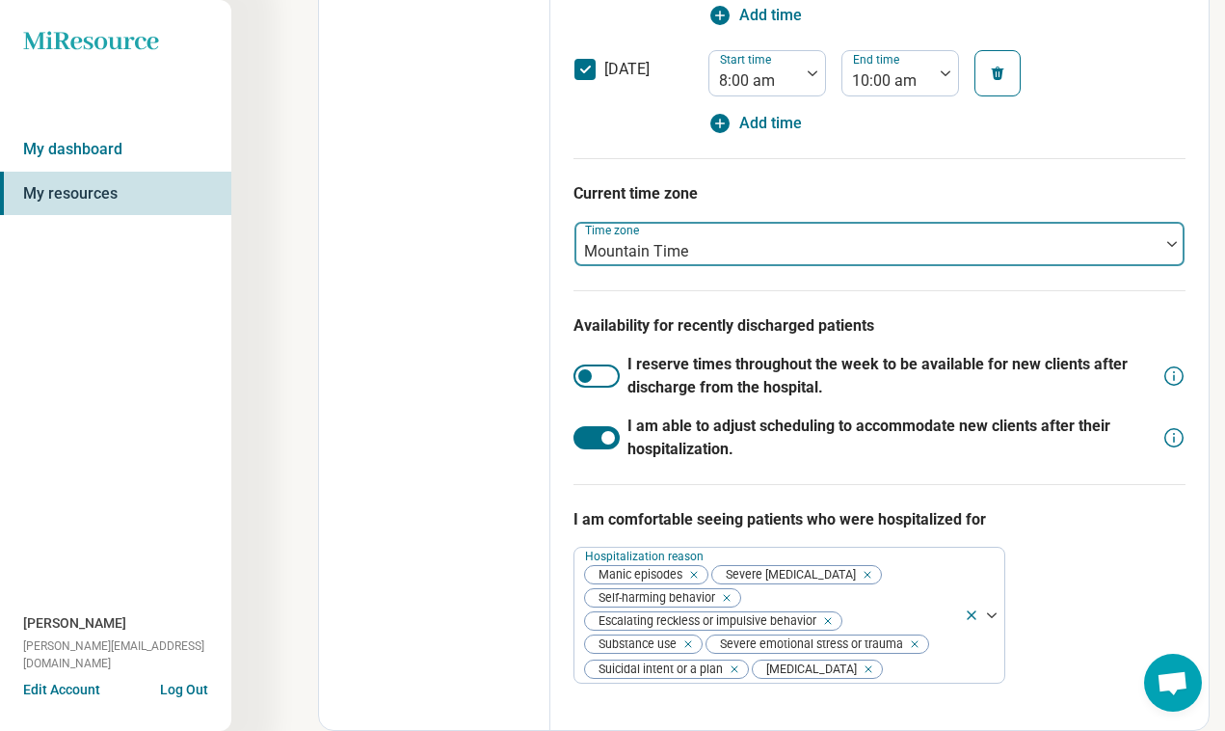
click at [668, 262] on div "Time zone Mountain Time" at bounding box center [880, 244] width 612 height 46
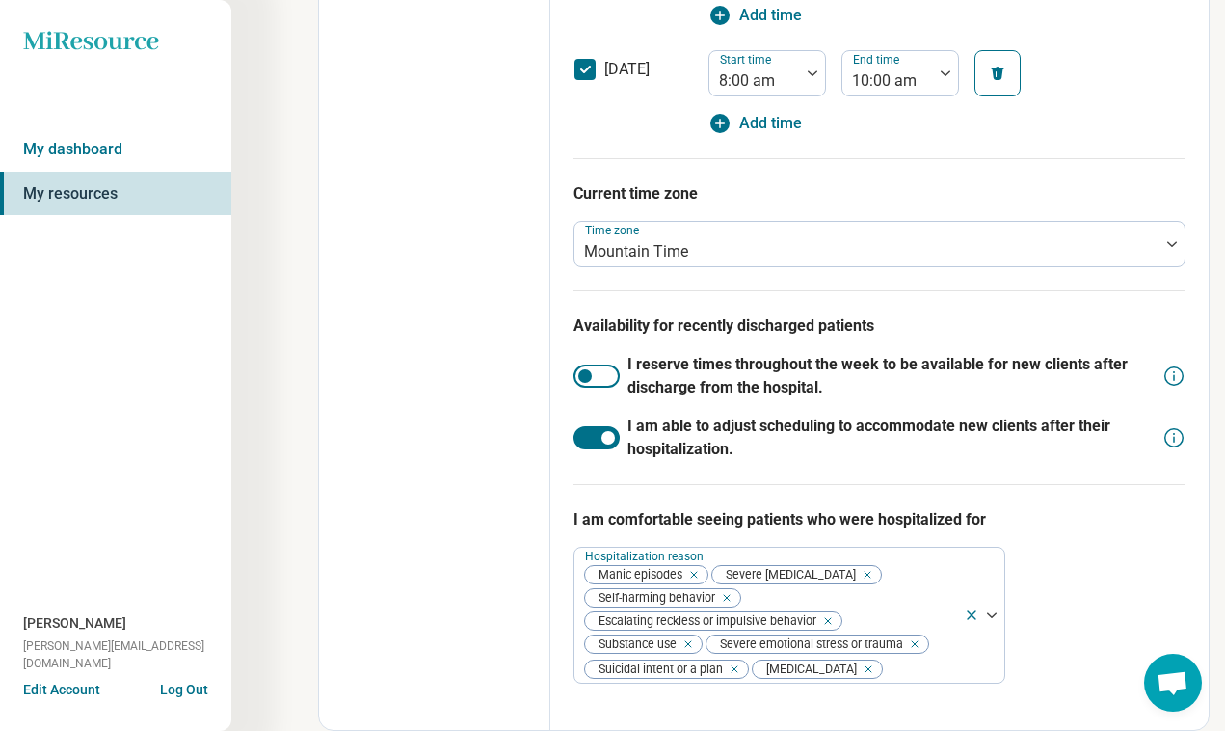
scroll to position [0, 0]
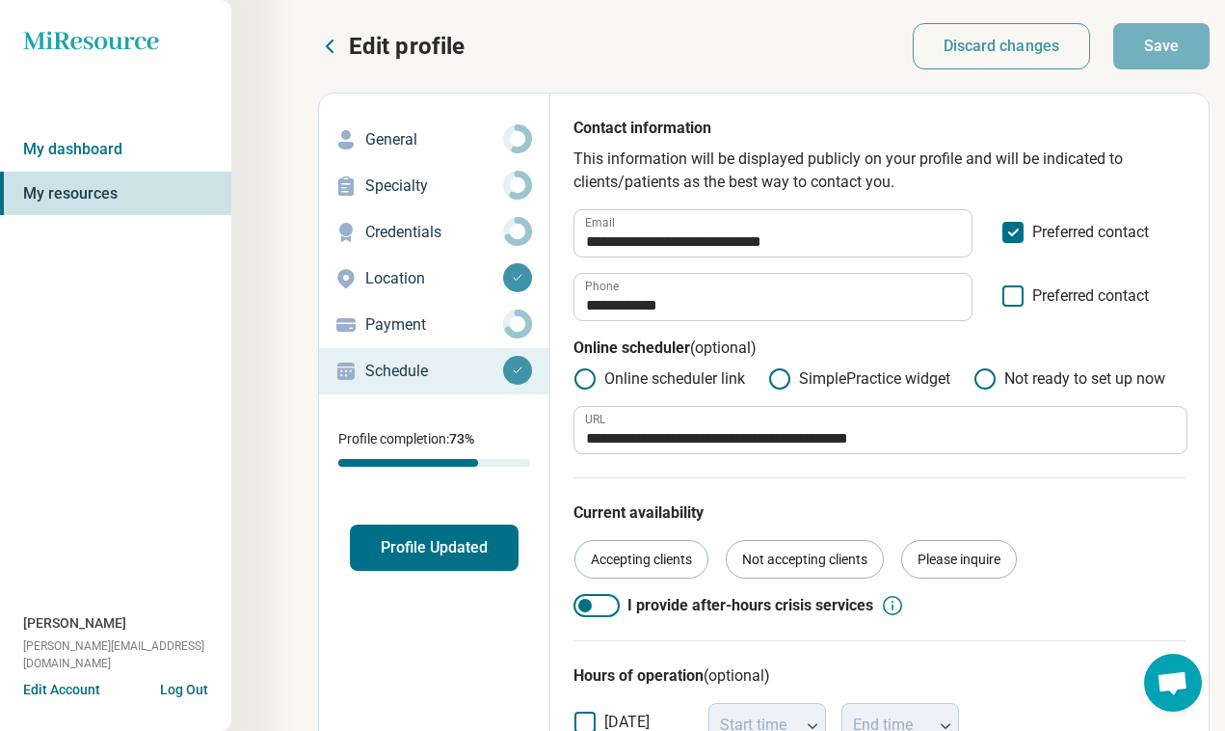
click at [435, 564] on button "Profile Updated" at bounding box center [434, 548] width 169 height 46
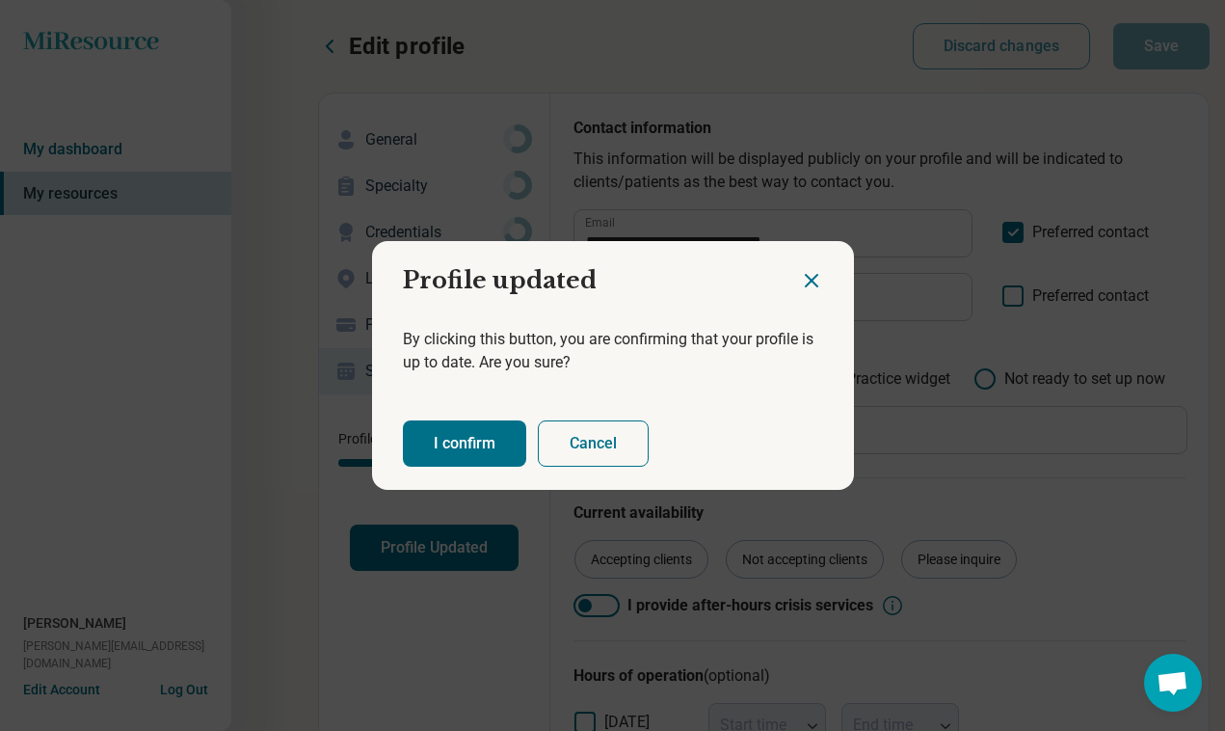
click at [449, 441] on button "I confirm" at bounding box center [464, 443] width 123 height 46
